Goal: Task Accomplishment & Management: Manage account settings

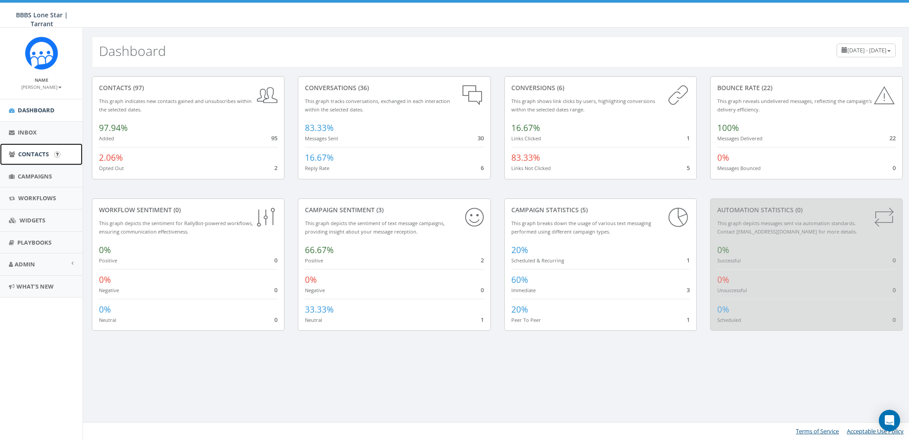
click at [43, 154] on span "Contacts" at bounding box center [33, 154] width 31 height 8
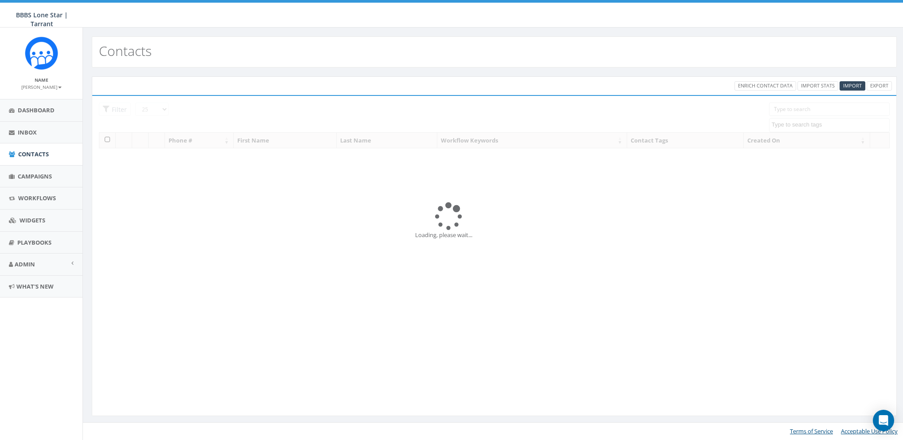
select select
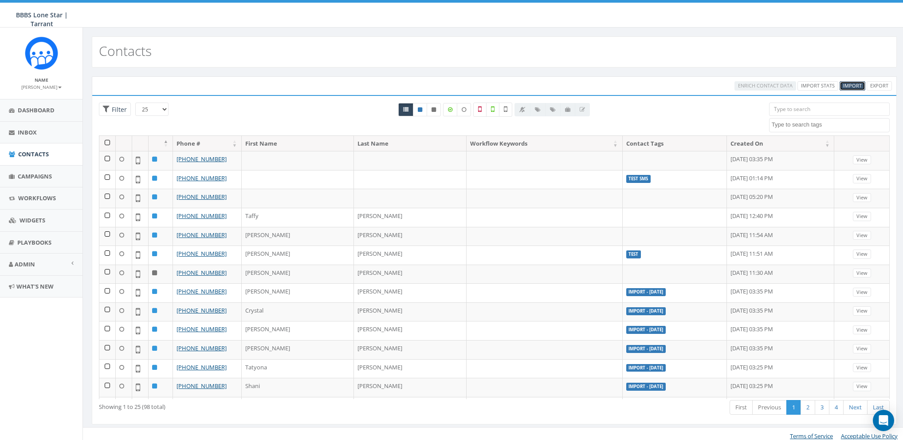
click at [852, 86] on span "Import" at bounding box center [853, 85] width 19 height 7
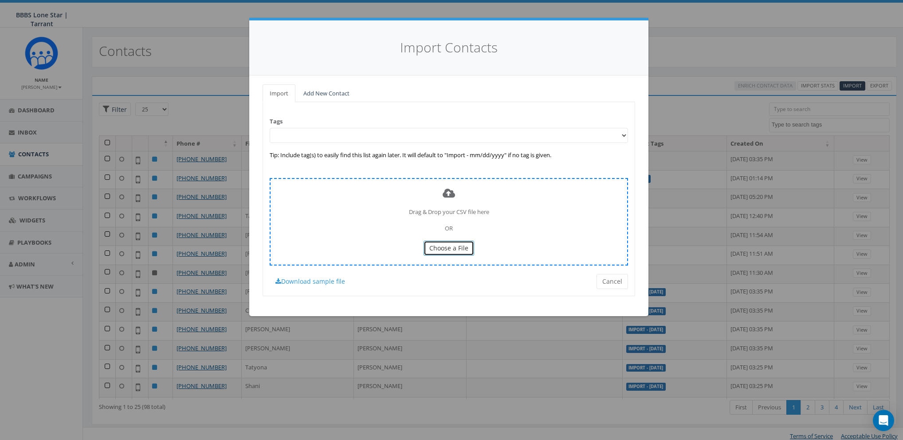
click at [448, 249] on span "Choose a File" at bounding box center [449, 248] width 39 height 8
click at [480, 300] on div "Import Add New Contact Tags Tip: Include tag(s) to easily find this list again …" at bounding box center [448, 195] width 399 height 241
click at [453, 245] on span "Choose a File" at bounding box center [449, 248] width 39 height 8
click at [391, 185] on div "Drag & Drop your CSV file here OR Choose a File" at bounding box center [449, 221] width 359 height 87
click at [346, 65] on div "Import Contacts" at bounding box center [448, 47] width 399 height 55
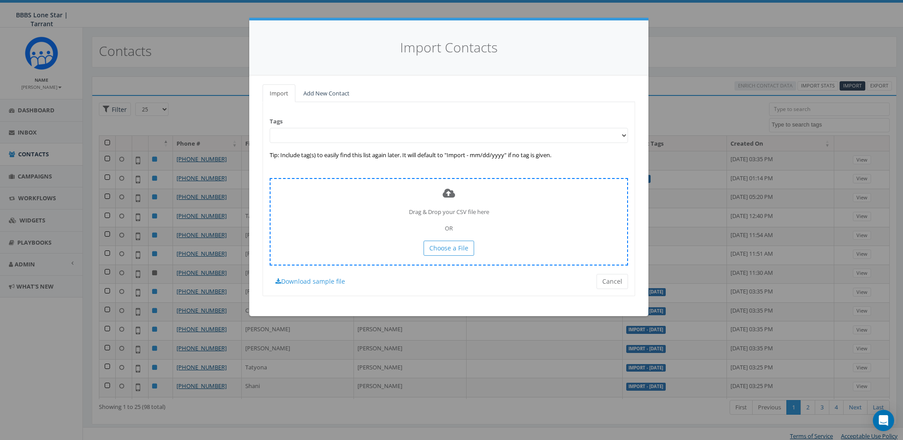
click at [375, 195] on div "Drag & Drop your CSV file here OR Choose a File" at bounding box center [449, 221] width 359 height 87
drag, startPoint x: 384, startPoint y: 222, endPoint x: 466, endPoint y: 252, distance: 87.3
click at [384, 222] on div "Drag & Drop your CSV file here OR Choose a File" at bounding box center [449, 221] width 359 height 87
click at [469, 250] on button "Choose a File" at bounding box center [449, 248] width 51 height 15
click at [613, 277] on button "Cancel" at bounding box center [613, 281] width 32 height 15
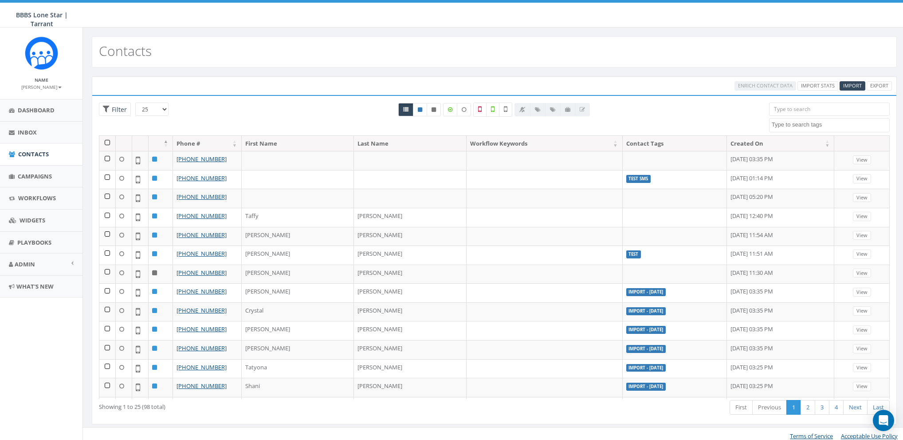
click at [219, 80] on div "Enrich Contact Data Import Stats Import Export" at bounding box center [494, 85] width 805 height 19
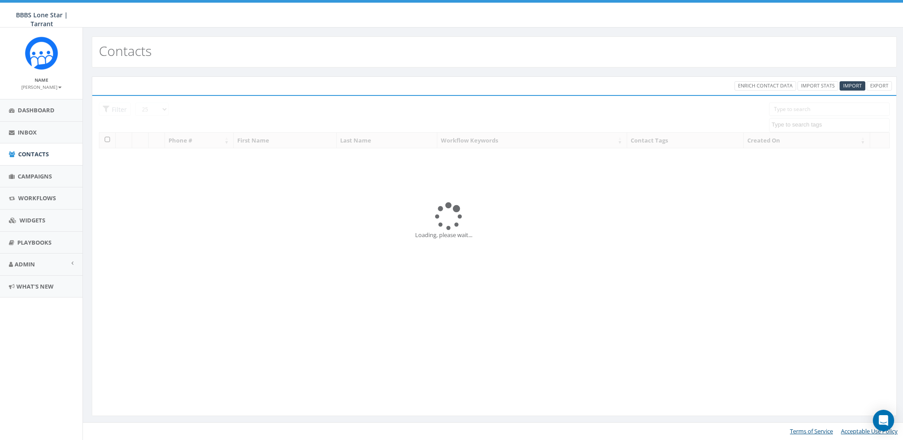
select select
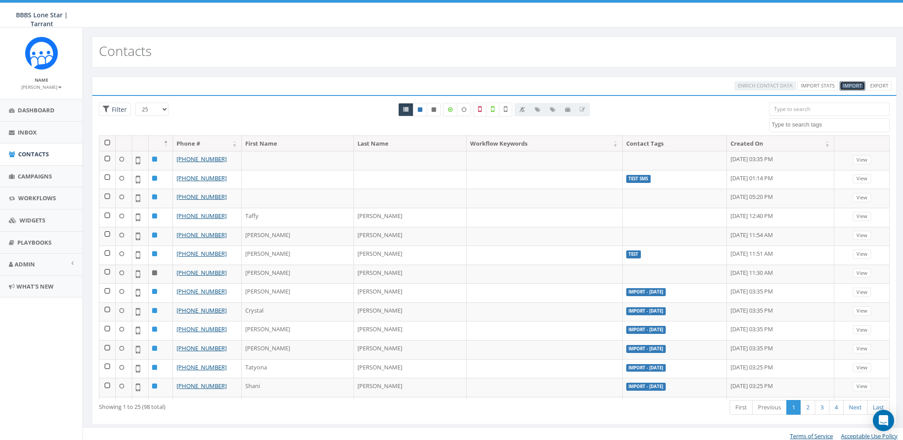
click at [852, 85] on span "Import" at bounding box center [853, 85] width 19 height 7
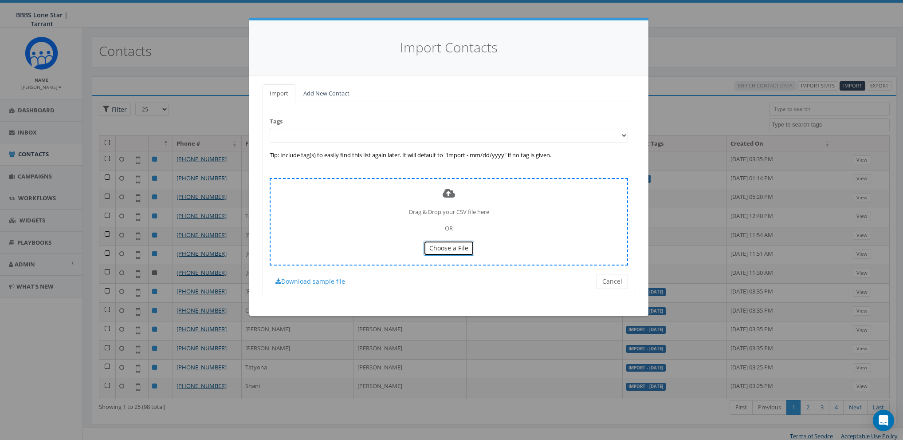
click at [464, 246] on span "Choose a File" at bounding box center [449, 248] width 39 height 8
click at [444, 245] on span "Choose a File" at bounding box center [449, 248] width 39 height 8
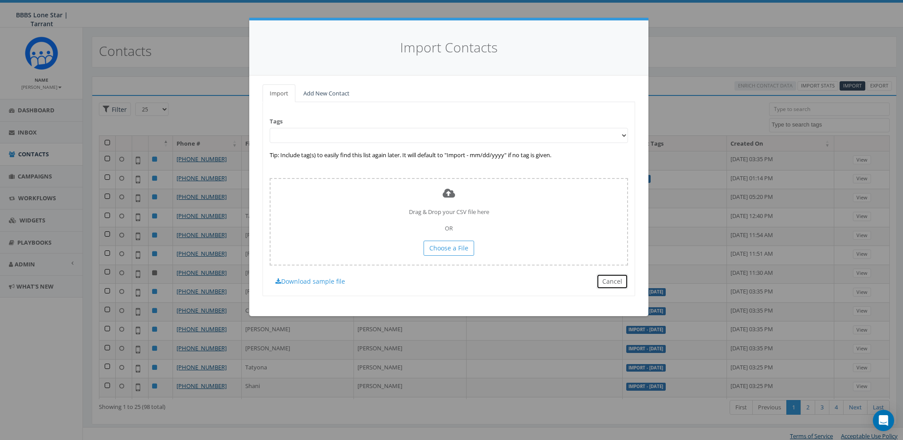
click at [611, 282] on button "Cancel" at bounding box center [613, 281] width 32 height 15
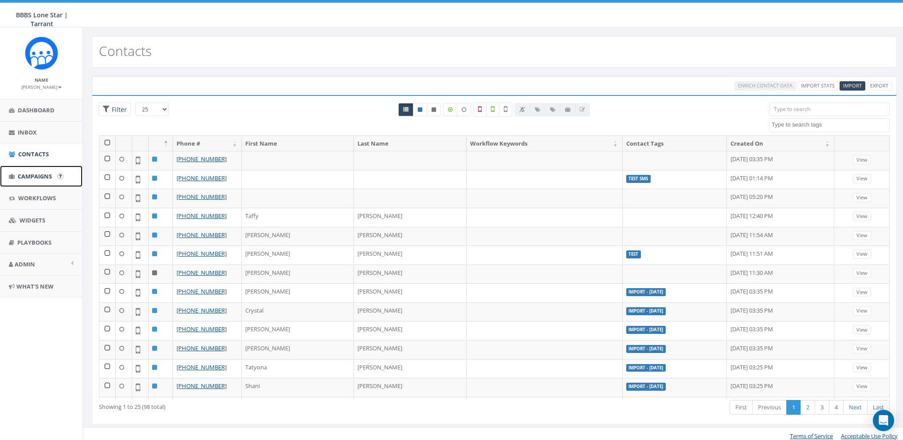
click at [31, 177] on span "Campaigns" at bounding box center [35, 176] width 34 height 8
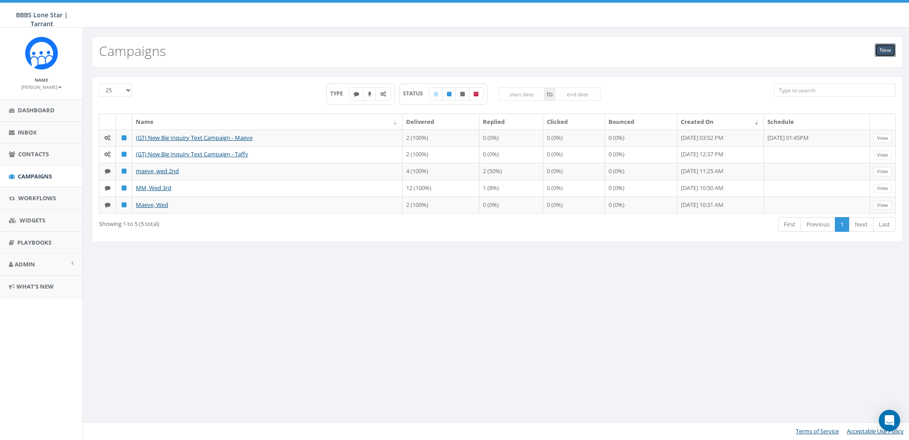
click at [886, 50] on link "New" at bounding box center [885, 49] width 21 height 13
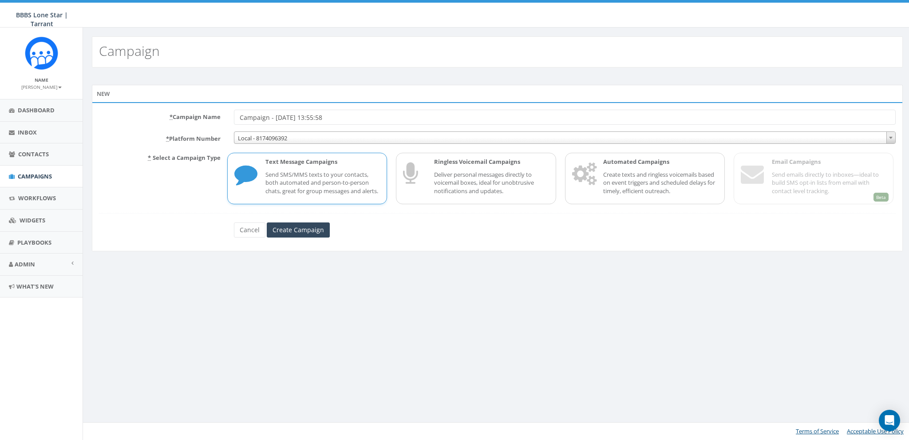
click at [246, 118] on input "Campaign - [DATE] 13:55:58" at bounding box center [565, 117] width 662 height 15
click at [242, 118] on input "Campaign - [DATE] 13:55:58" at bounding box center [565, 117] width 662 height 15
click at [320, 110] on input "Test Campaign - [DATE] 13:55:58" at bounding box center [565, 117] width 662 height 15
click at [295, 118] on input "Test Campaign - 08/11/2025, 13:55:58" at bounding box center [565, 117] width 662 height 15
type input "Test Campaign - [DATE]"
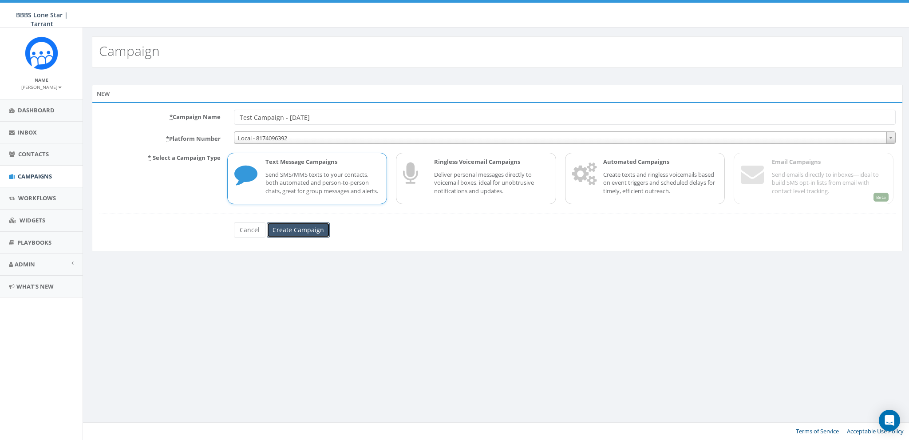
click at [294, 237] on input "Create Campaign" at bounding box center [298, 229] width 63 height 15
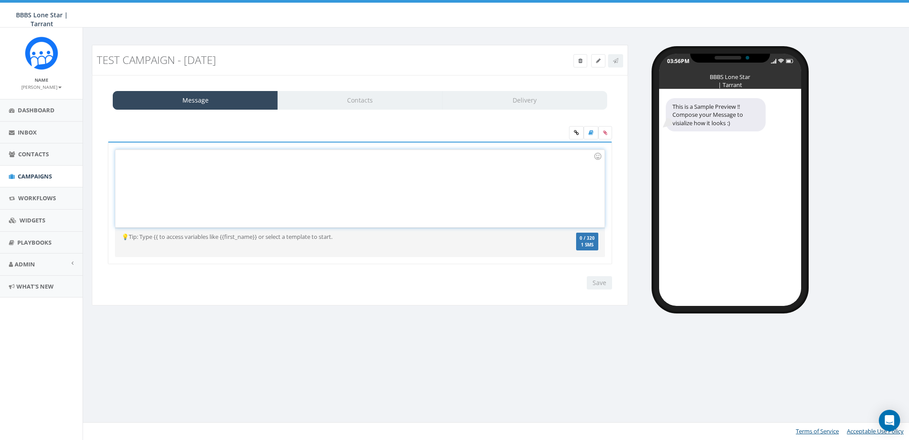
click at [273, 161] on div at bounding box center [359, 189] width 489 height 78
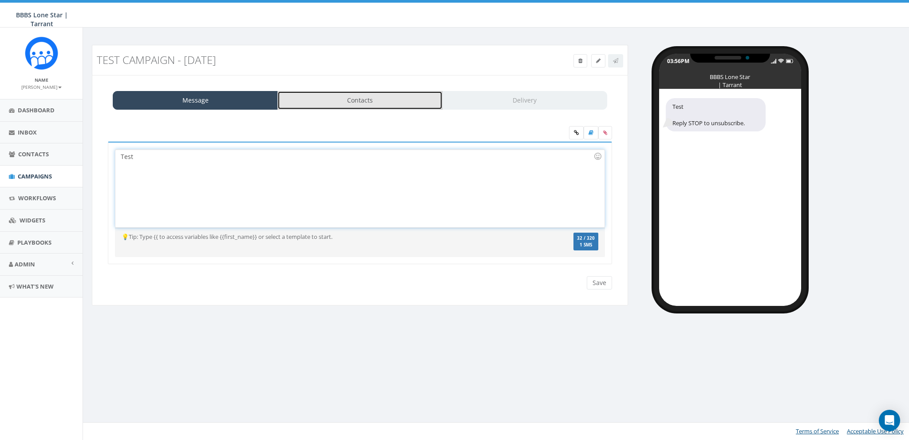
click at [362, 97] on link "Contacts" at bounding box center [359, 100] width 165 height 19
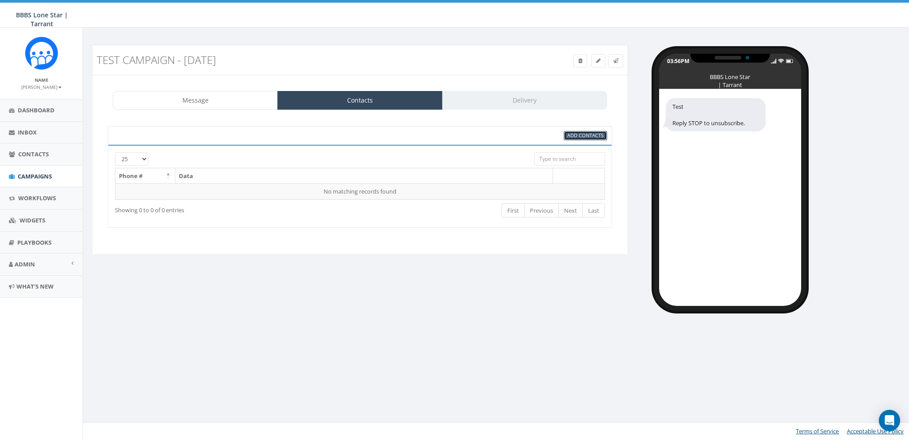
click at [584, 133] on span "Add Contacts" at bounding box center [585, 135] width 36 height 7
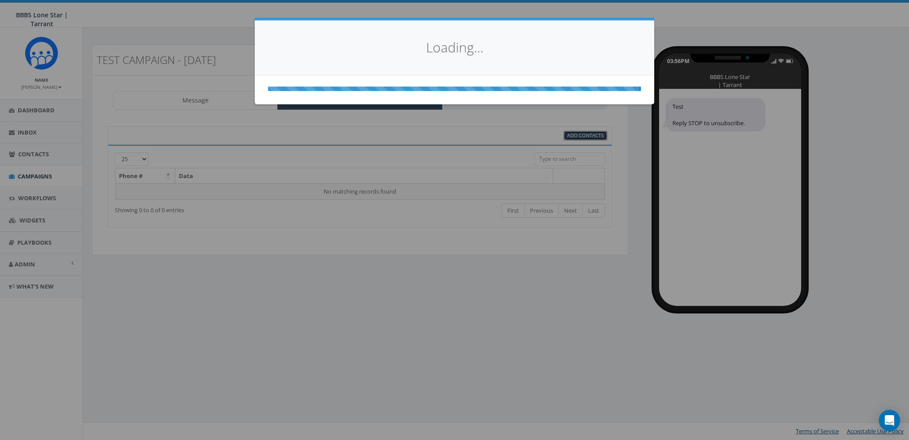
select select
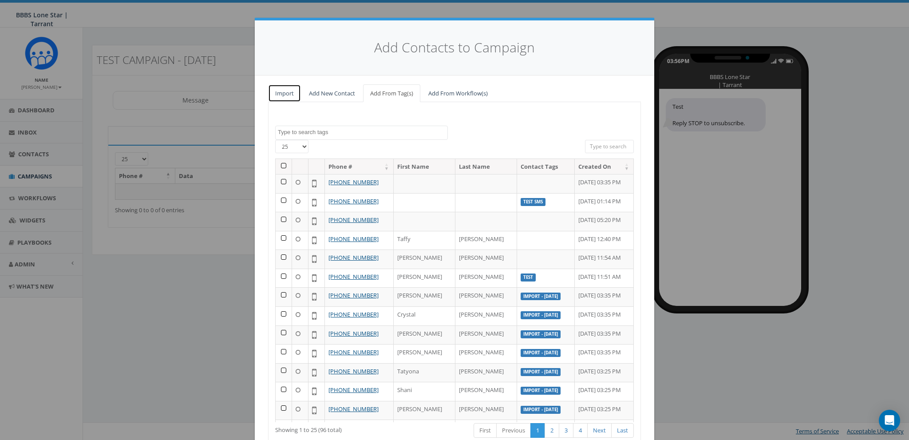
click at [282, 91] on link "Import" at bounding box center [284, 93] width 33 height 18
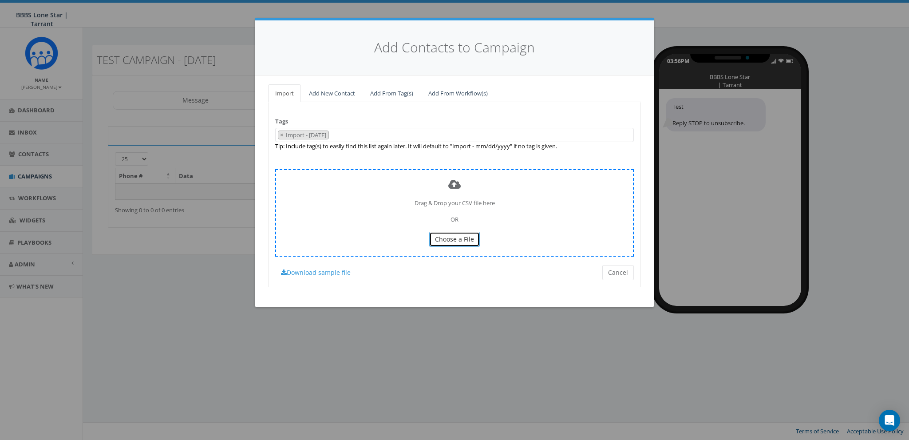
click at [444, 232] on button "Choose a File" at bounding box center [454, 239] width 51 height 15
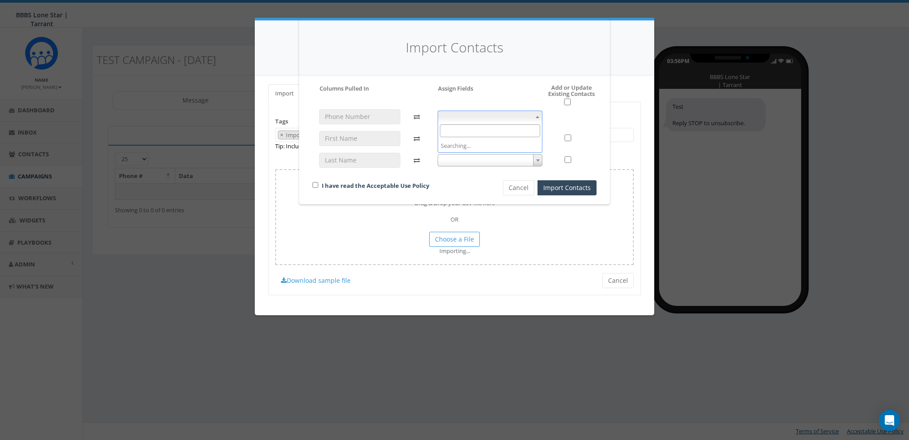
click at [458, 110] on span at bounding box center [490, 116] width 105 height 12
select select "phone_number"
click at [461, 137] on span at bounding box center [490, 138] width 105 height 12
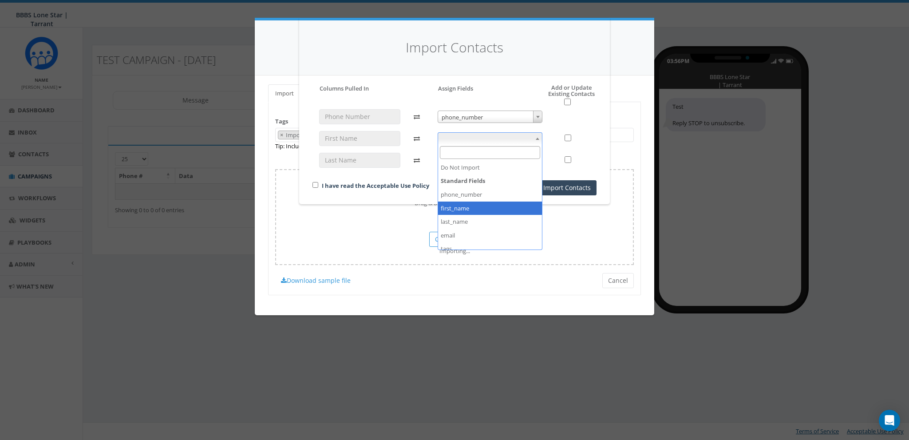
select select "first_name"
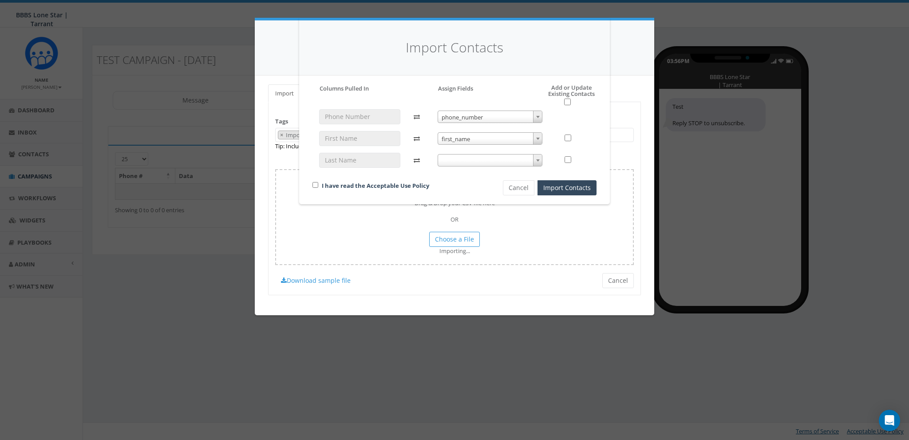
click at [452, 162] on span at bounding box center [490, 160] width 105 height 12
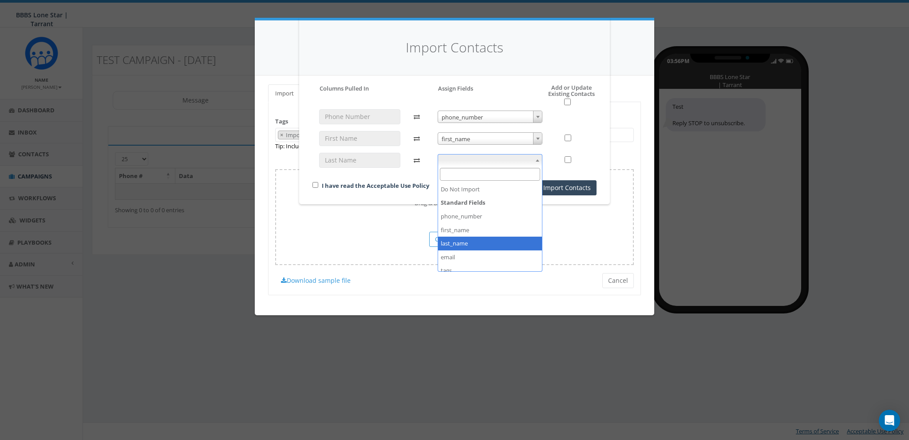
select select "last_name"
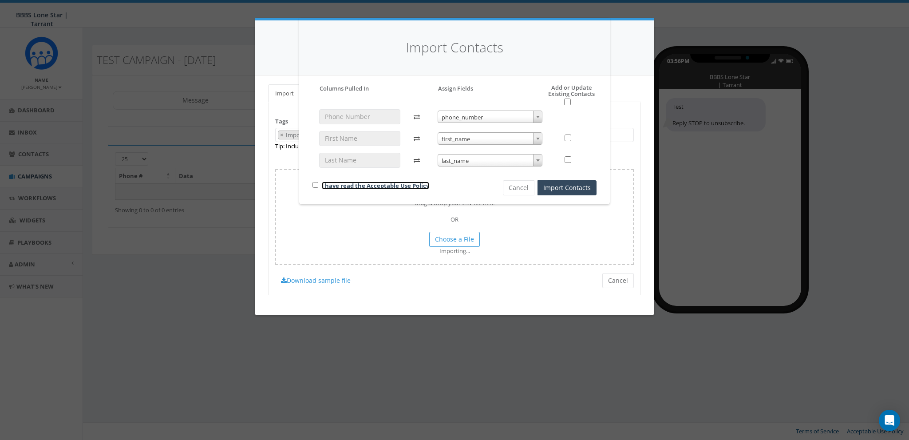
click at [326, 188] on link "I have read the Acceptable Use Policy" at bounding box center [375, 185] width 107 height 8
click at [317, 183] on input "checkbox" at bounding box center [315, 185] width 6 height 6
checkbox input "true"
click at [579, 188] on button "Import Contacts" at bounding box center [566, 187] width 59 height 15
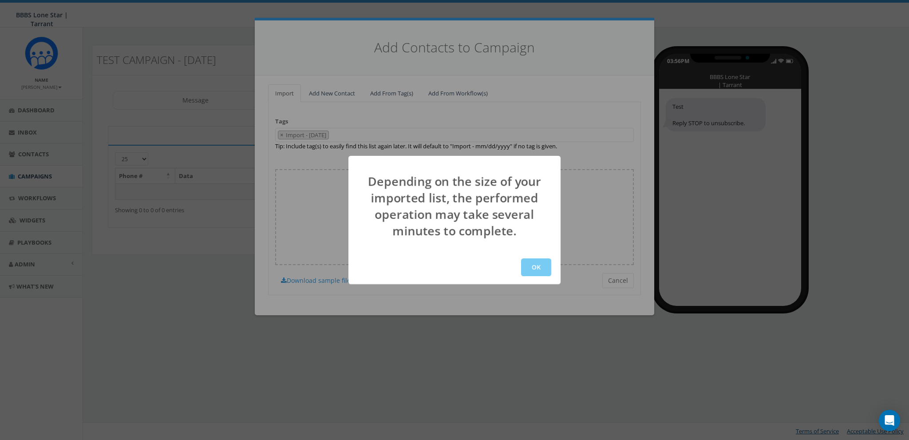
click at [533, 269] on button "OK" at bounding box center [536, 267] width 30 height 18
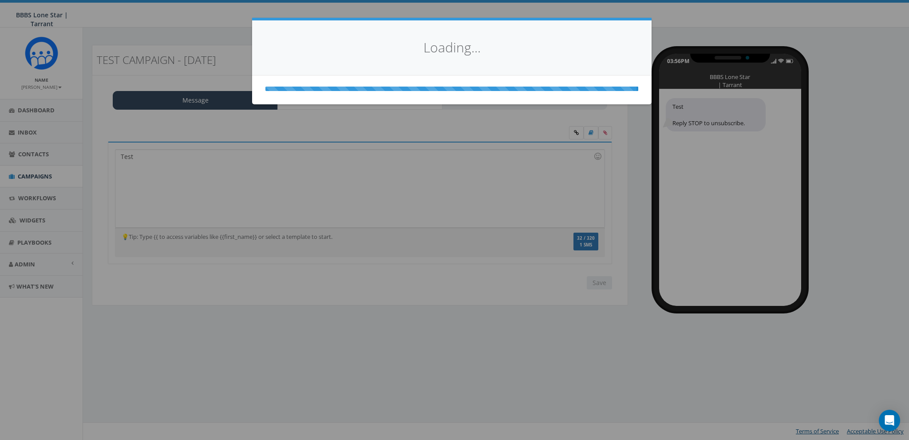
select select
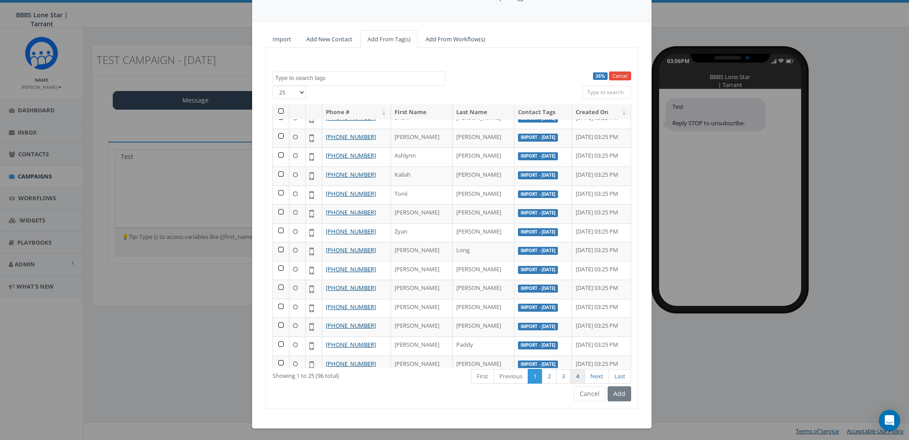
scroll to position [55, 0]
click at [586, 393] on button "Cancel" at bounding box center [590, 392] width 32 height 15
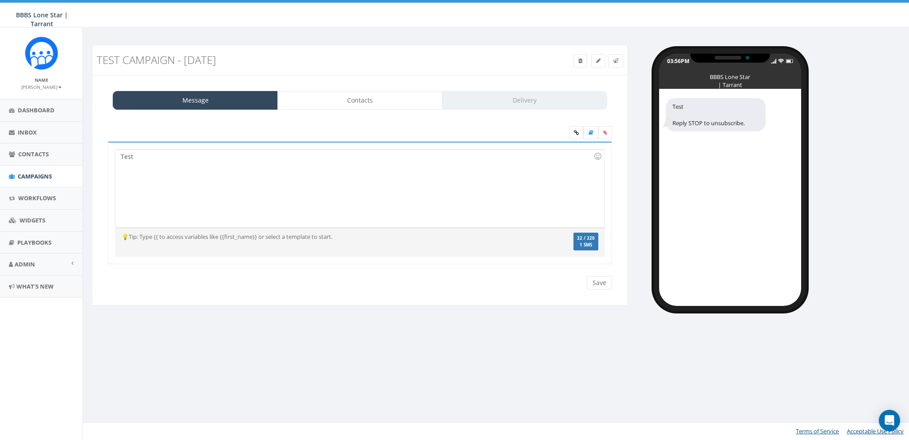
click at [446, 339] on div "Test Campaign - 08/11/2025 Test Message Status: Message Contacts Delivery Test …" at bounding box center [497, 234] width 829 height 412
click at [355, 109] on link "Contacts" at bounding box center [359, 100] width 165 height 19
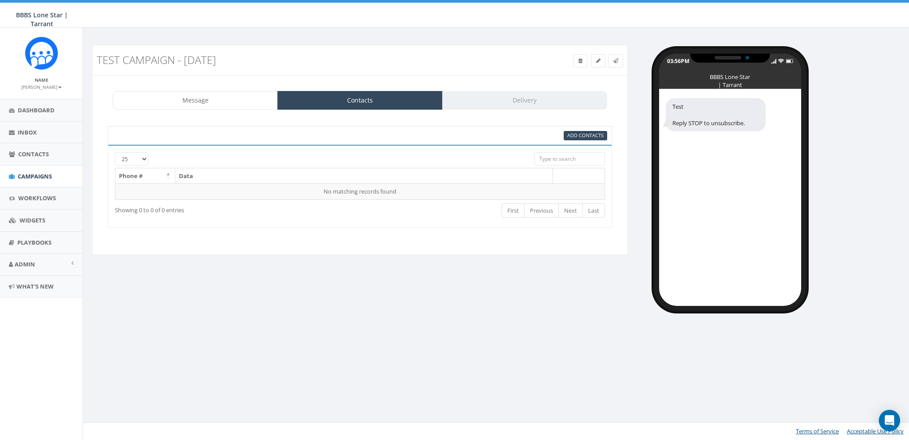
click at [370, 304] on div "Test Campaign - 08/11/2025 Test Message Status: Message Contacts Delivery Test …" at bounding box center [497, 175] width 824 height 261
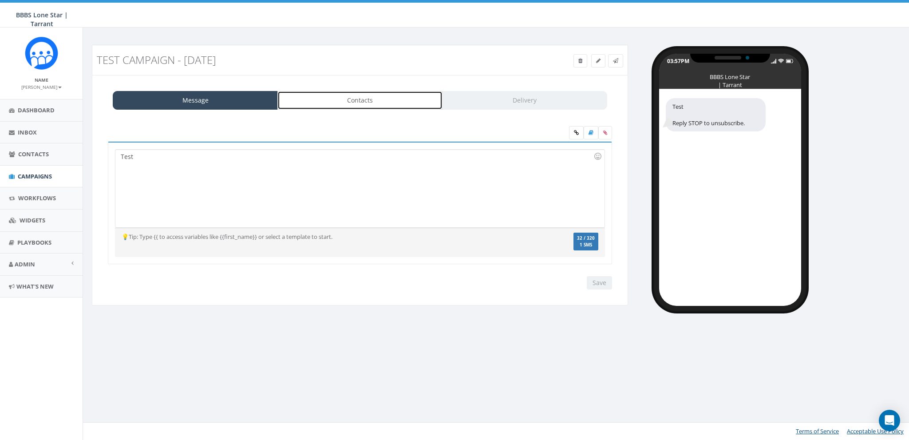
click at [358, 99] on link "Contacts" at bounding box center [359, 100] width 165 height 19
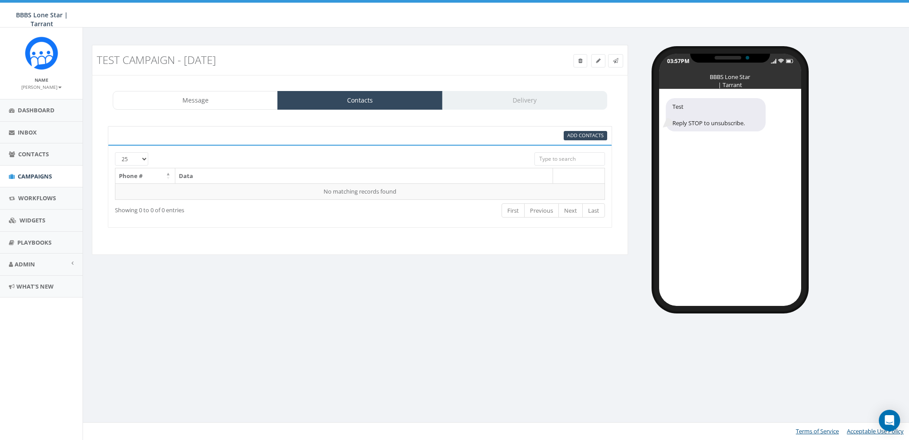
click at [353, 304] on div "Test Campaign - [DATE] Test Message Status: Message Contacts Delivery Test Repl…" at bounding box center [497, 175] width 824 height 261
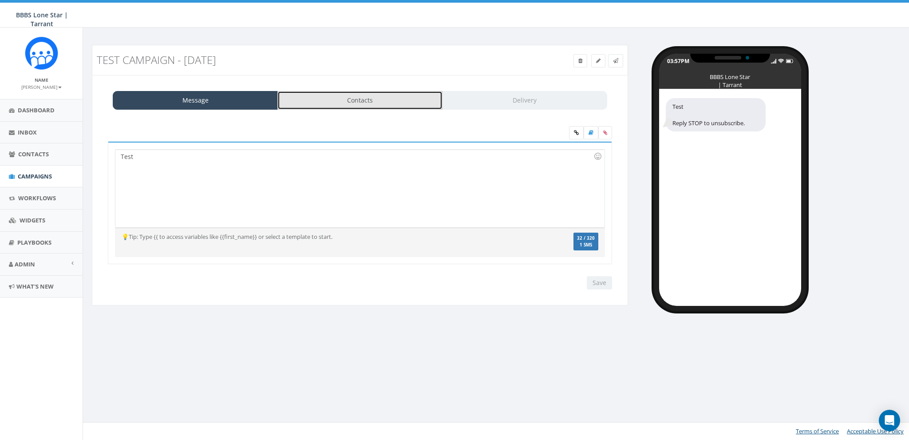
click at [352, 100] on link "Contacts" at bounding box center [359, 100] width 165 height 19
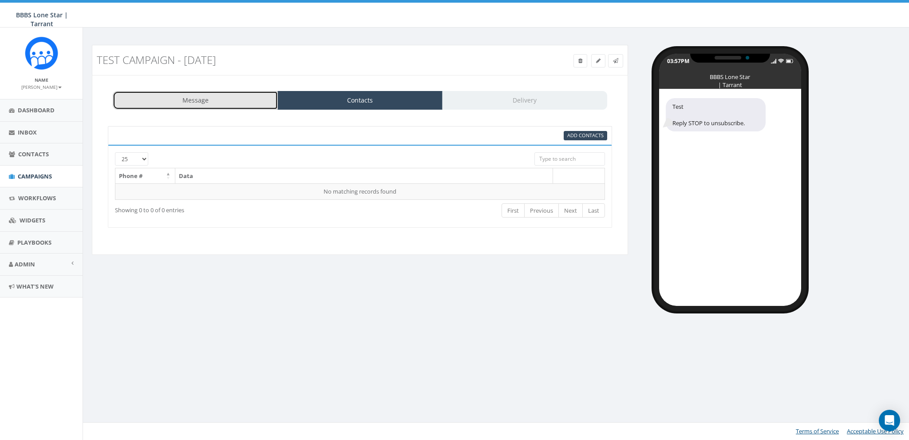
click at [244, 107] on link "Message" at bounding box center [195, 100] width 165 height 19
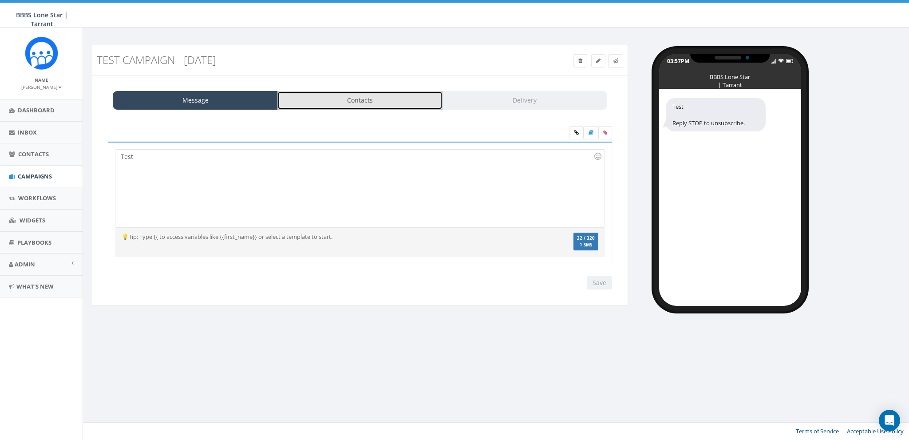
click at [317, 104] on link "Contacts" at bounding box center [359, 100] width 165 height 19
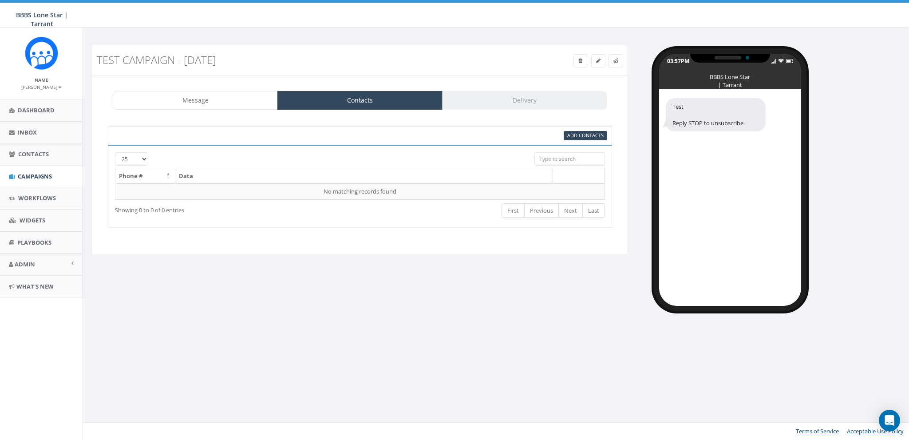
click at [326, 306] on div "Test Campaign - 08/11/2025 Test Message Status: Message Contacts Delivery Test …" at bounding box center [497, 171] width 828 height 287
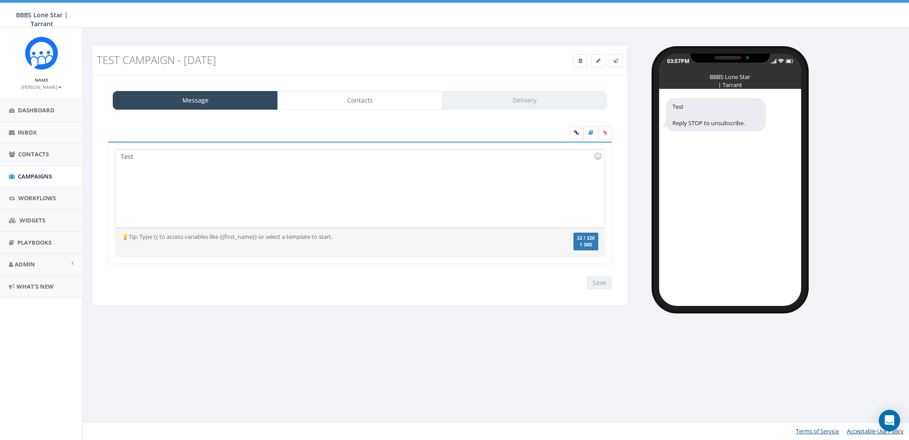
click at [357, 110] on div "Message Contacts Delivery Test Reply STOP to unsubscribe. Test Recent Smileys &…" at bounding box center [360, 190] width 536 height 231
click at [356, 107] on link "Contacts" at bounding box center [359, 100] width 165 height 19
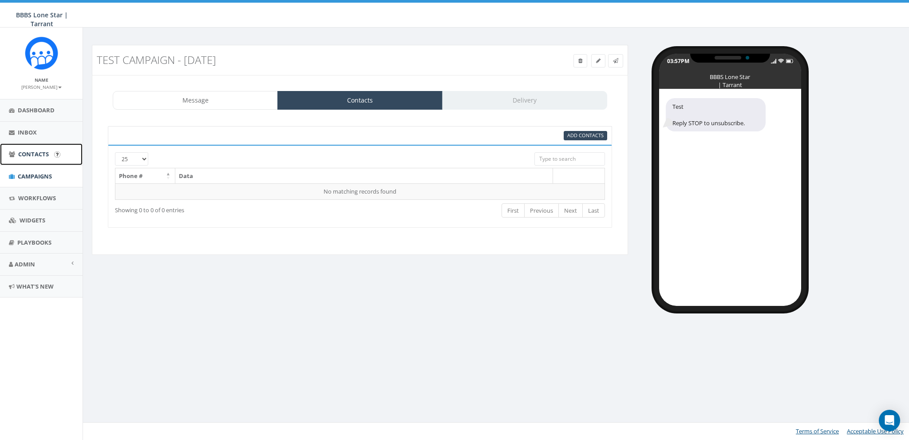
click at [46, 152] on span "Contacts" at bounding box center [33, 154] width 31 height 8
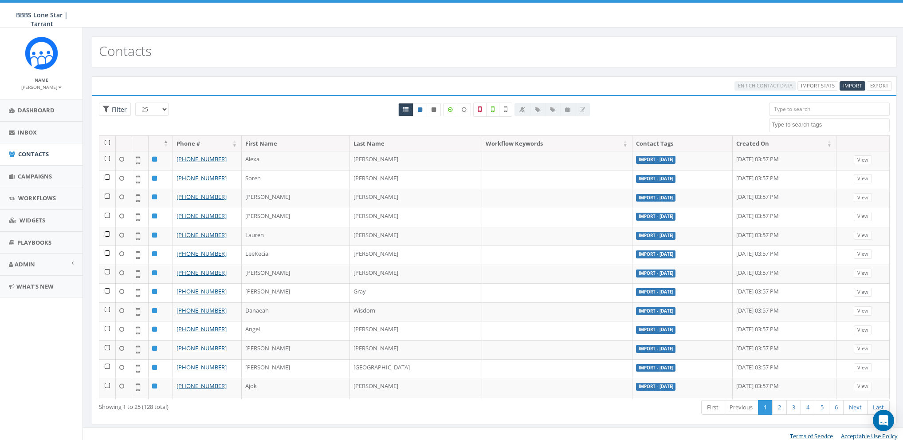
click at [801, 125] on textarea "Search" at bounding box center [831, 125] width 118 height 8
select select "Import - [DATE]"
click at [818, 86] on link "Import Stats" at bounding box center [818, 85] width 41 height 9
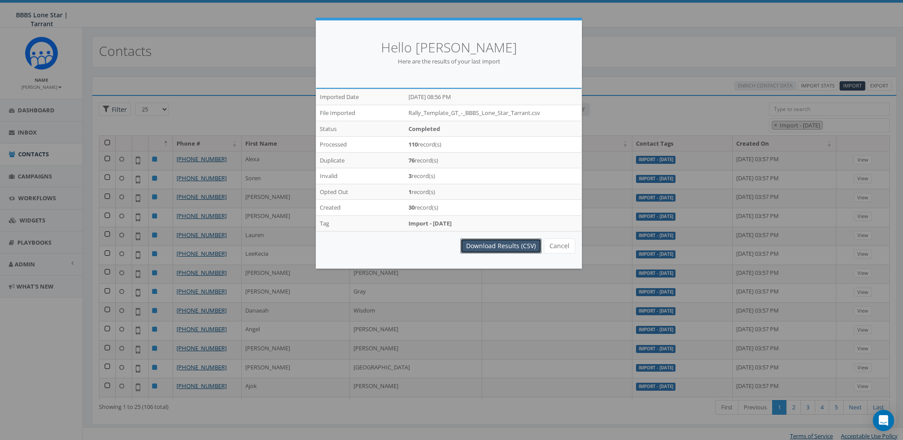
click at [493, 247] on link "Download Results (CSV)" at bounding box center [501, 245] width 81 height 15
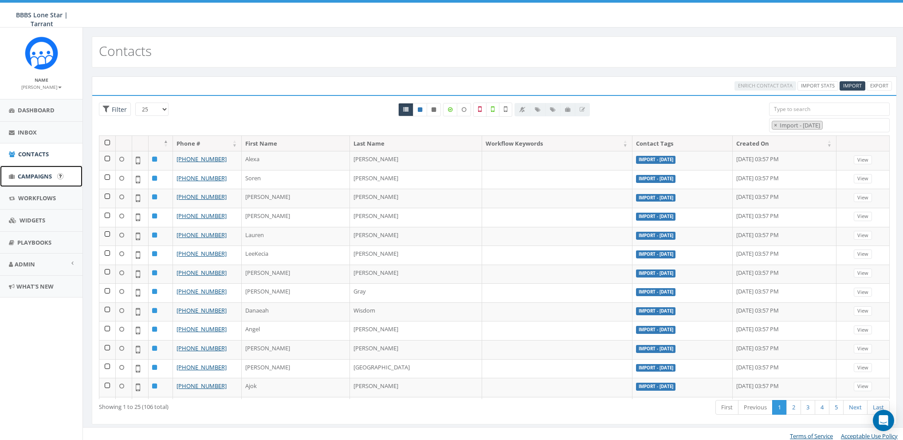
click at [29, 174] on span "Campaigns" at bounding box center [35, 176] width 34 height 8
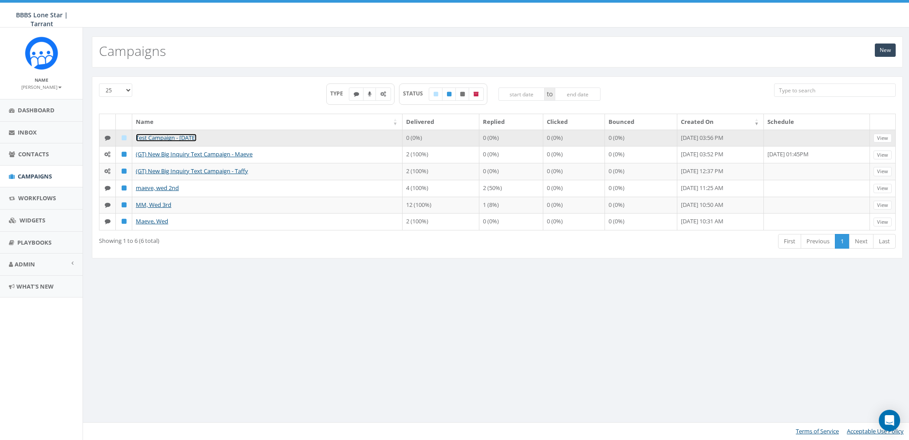
click at [167, 137] on link "Test Campaign - [DATE]" at bounding box center [166, 138] width 61 height 8
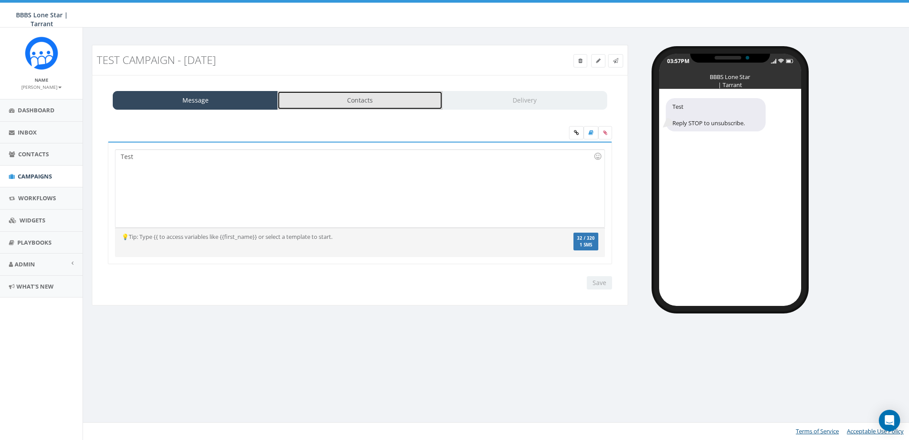
click at [342, 98] on link "Contacts" at bounding box center [359, 100] width 165 height 19
click at [359, 101] on link "Contacts" at bounding box center [359, 100] width 165 height 19
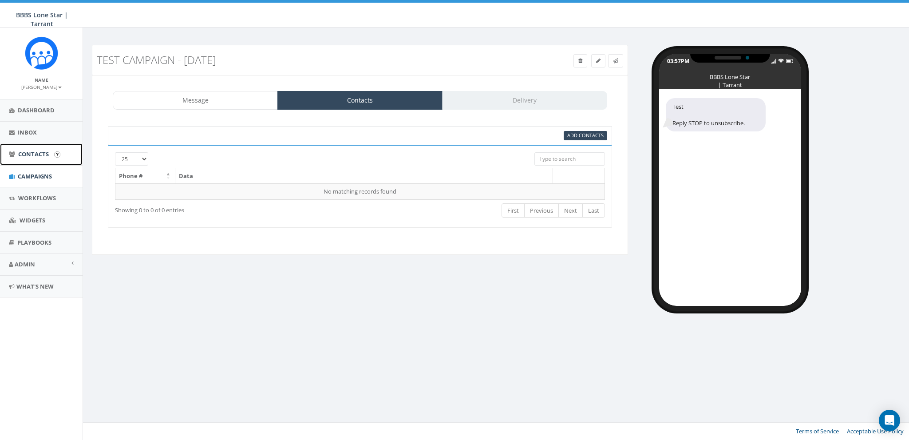
click at [41, 153] on span "Contacts" at bounding box center [33, 154] width 31 height 8
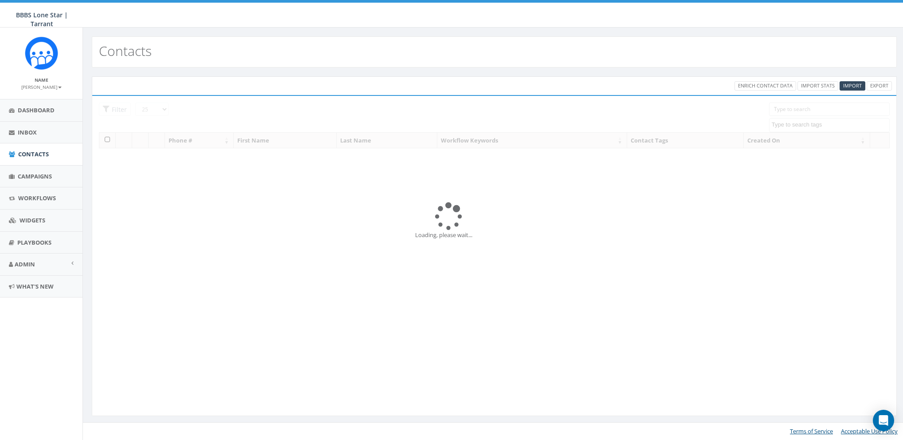
select select
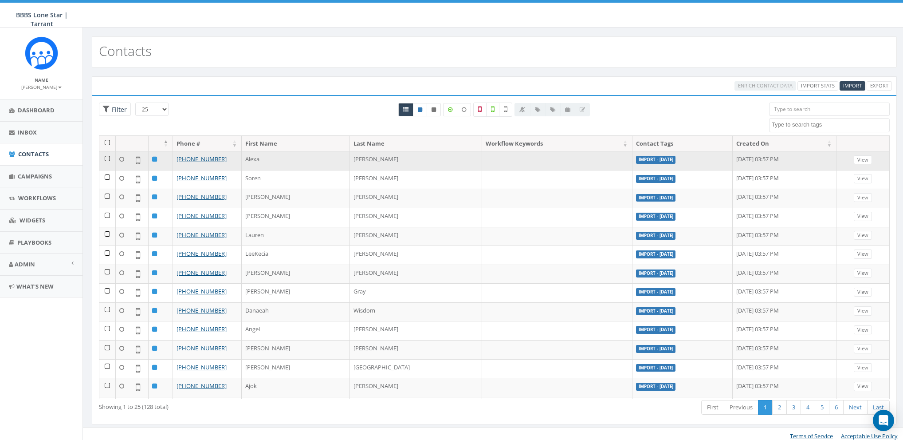
click at [636, 156] on label "Import - [DATE]" at bounding box center [656, 160] width 40 height 8
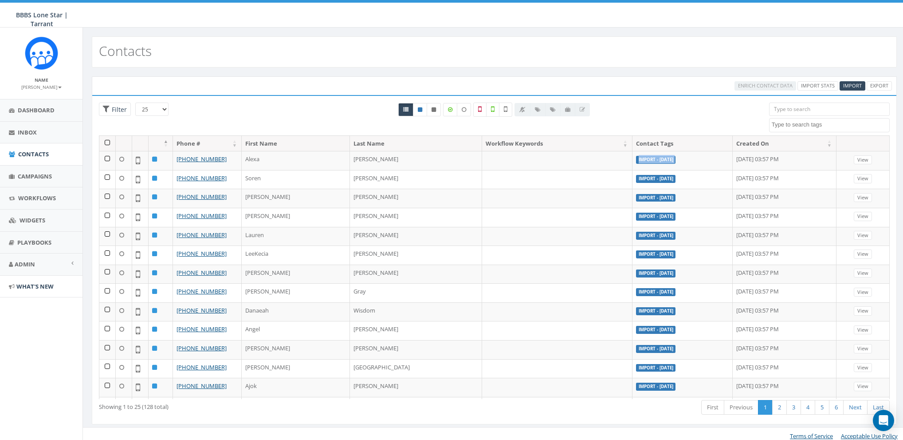
copy label "Import - [DATE]"
click at [21, 262] on span "Admin" at bounding box center [25, 264] width 20 height 8
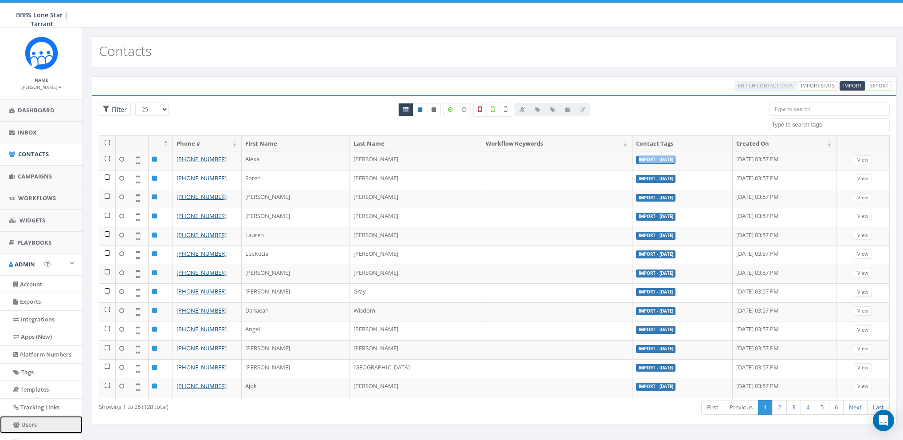
click at [28, 427] on link "Users" at bounding box center [41, 424] width 83 height 17
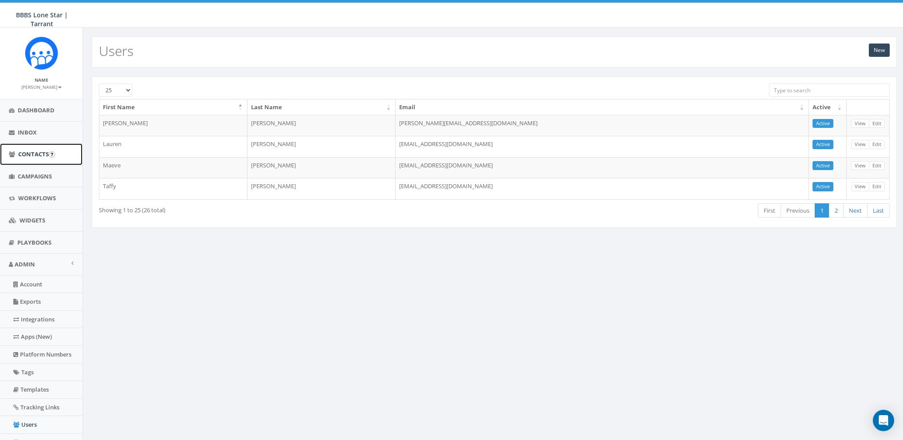
click at [27, 152] on span "Contacts" at bounding box center [33, 154] width 31 height 8
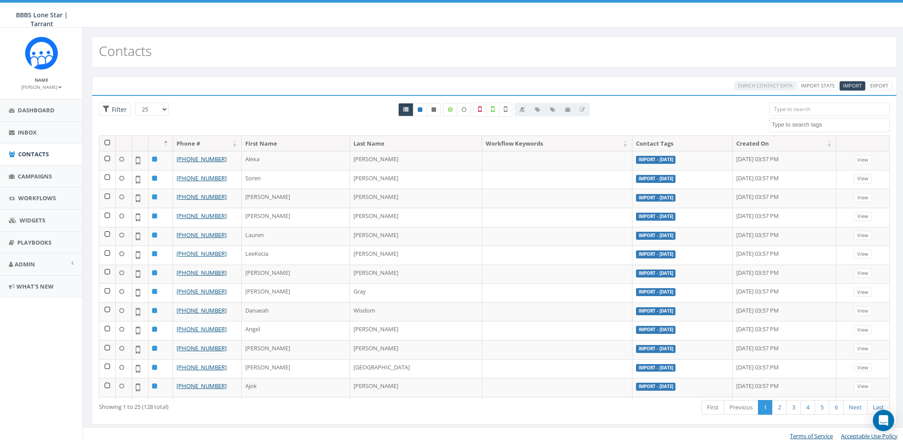
click at [795, 122] on textarea "Search" at bounding box center [831, 125] width 118 height 8
select select "Import - [DATE]"
click at [108, 142] on th at bounding box center [107, 144] width 16 height 16
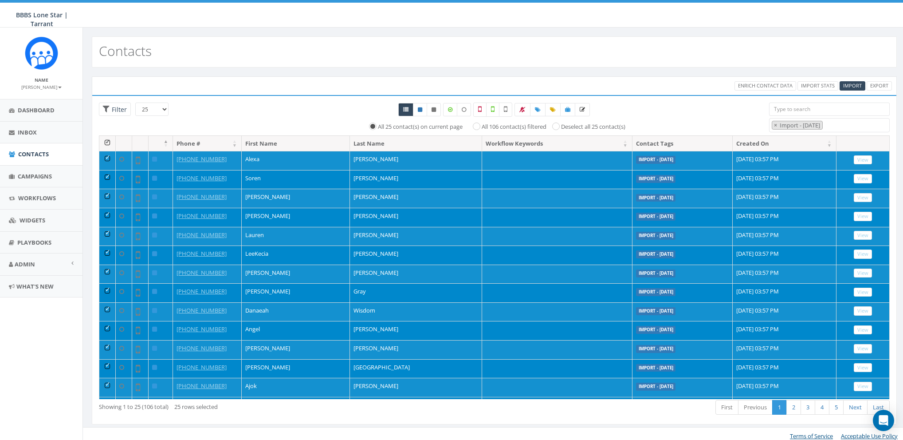
click at [500, 125] on label "All 106 contact(s) filtered" at bounding box center [514, 126] width 65 height 9
click at [482, 125] on input "All 106 contact(s) filtered" at bounding box center [479, 126] width 6 height 6
radio input "true"
click at [536, 110] on icon at bounding box center [538, 109] width 6 height 5
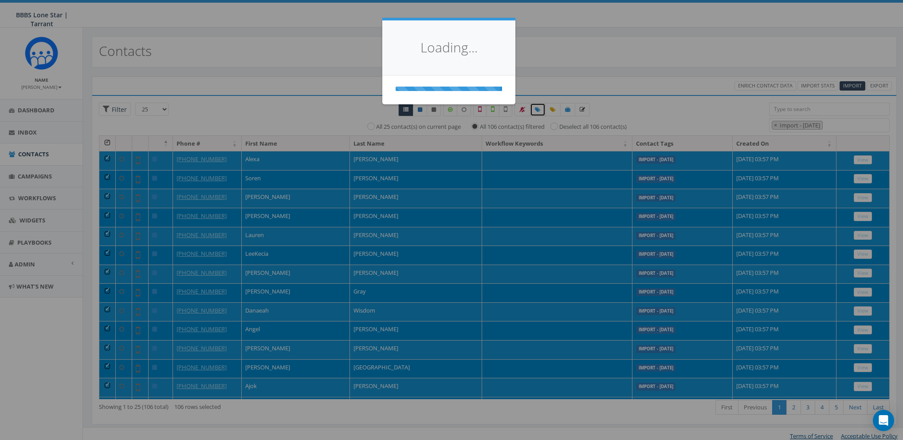
select select
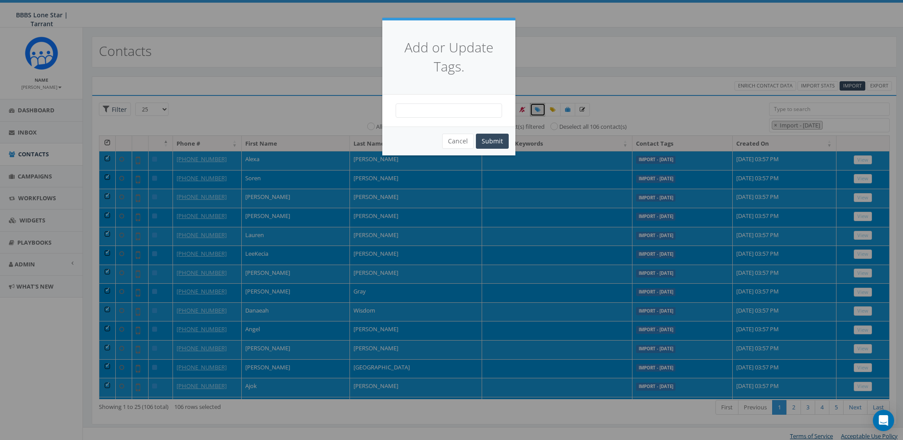
click at [434, 114] on span at bounding box center [449, 110] width 107 height 14
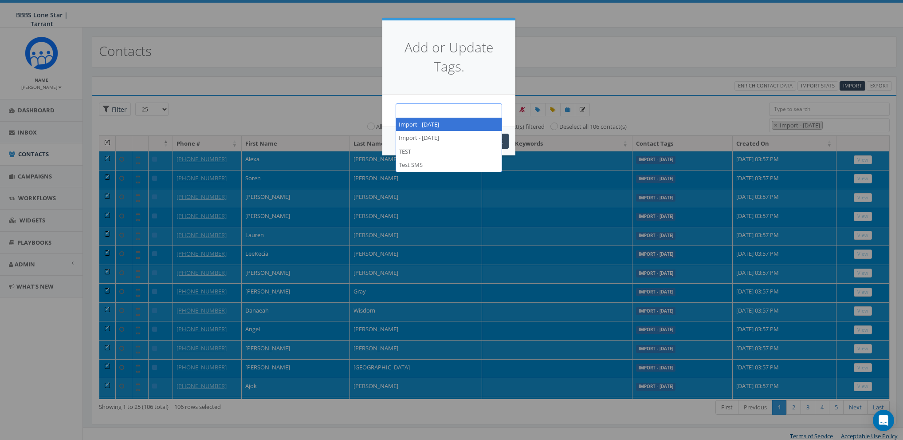
paste textarea "[PERSON_NAME]"
type textarea "[PERSON_NAME]"
select select "[PERSON_NAME]"
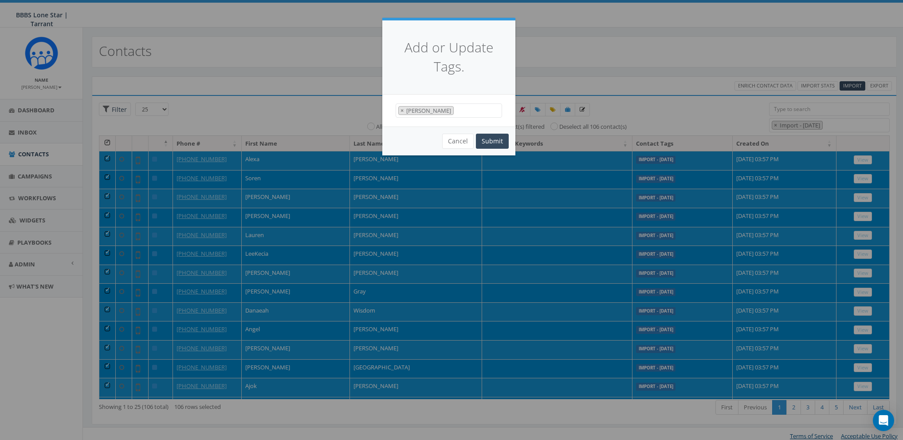
scroll to position [35, 0]
click at [493, 138] on button "Submit" at bounding box center [492, 141] width 33 height 15
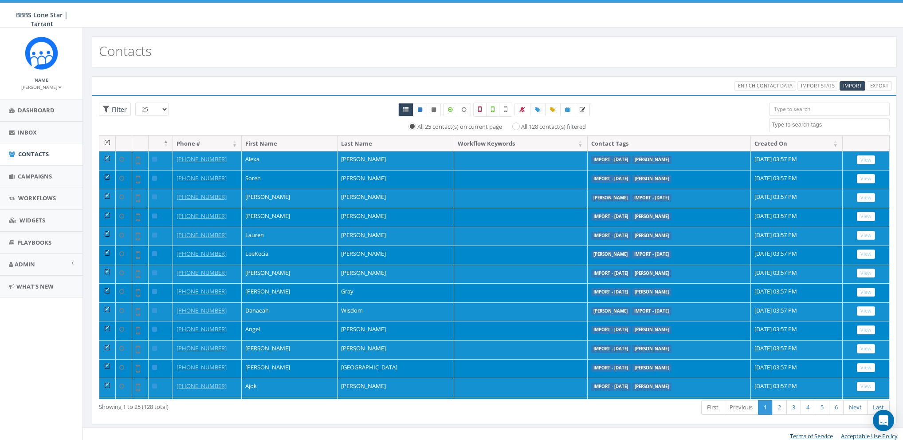
click at [103, 141] on th at bounding box center [107, 144] width 16 height 16
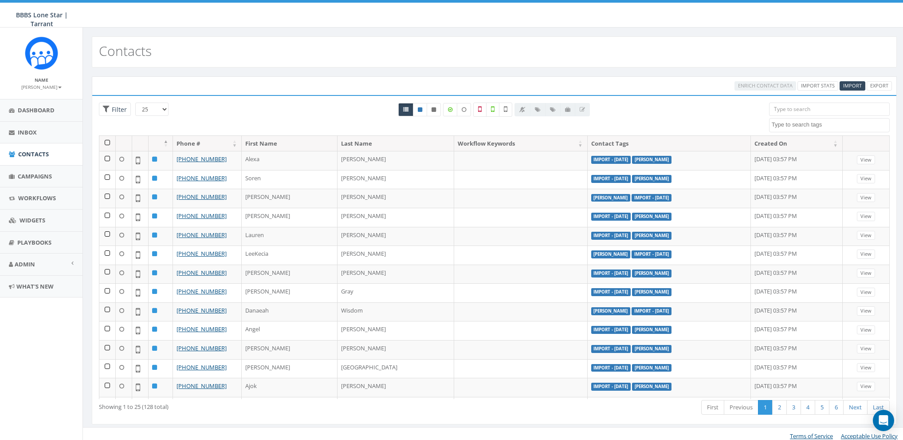
click at [824, 125] on textarea "Search" at bounding box center [831, 125] width 118 height 8
select select "Import - [DATE]"
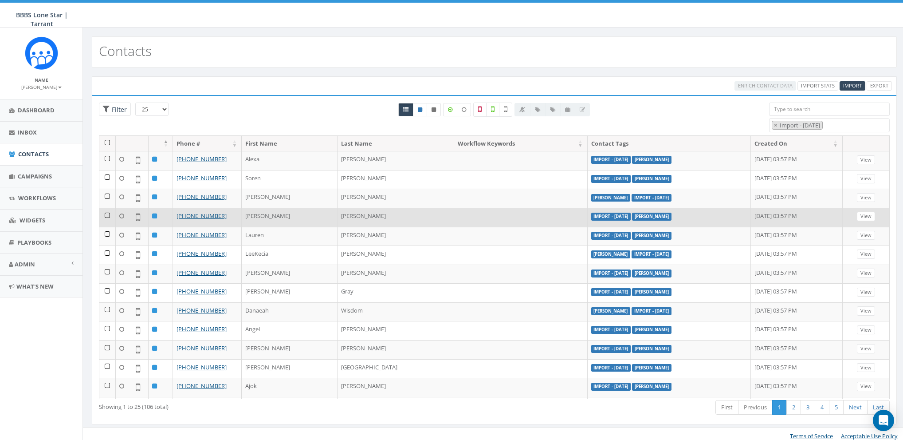
scroll to position [218, 0]
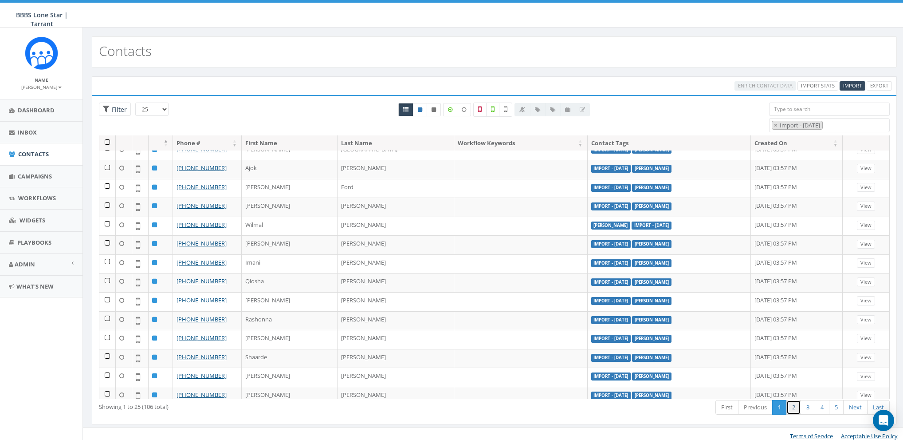
click at [793, 408] on link "2" at bounding box center [794, 407] width 15 height 15
